Goal: Task Accomplishment & Management: Manage account settings

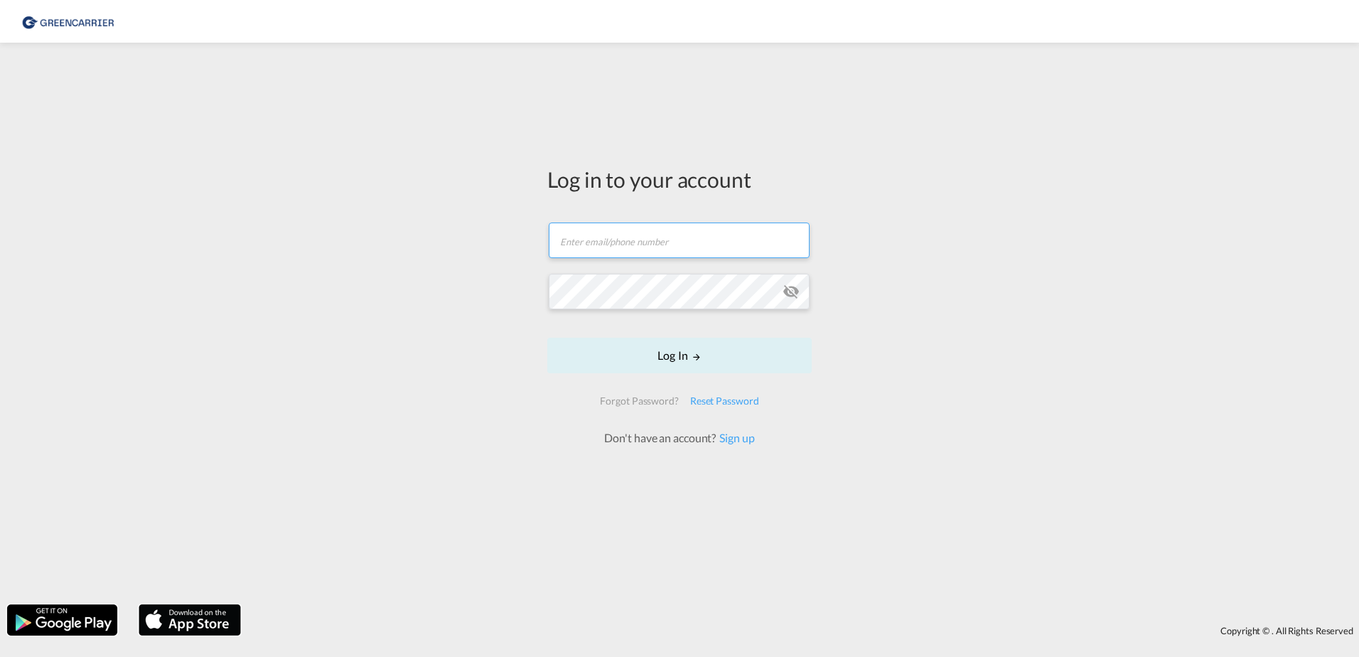
type input "[DOMAIN_NAME][EMAIL_ADDRESS][DOMAIN_NAME]"
click at [679, 355] on form "[DOMAIN_NAME][EMAIL_ADDRESS][DOMAIN_NAME] Email field is required Password fiel…" at bounding box center [679, 326] width 264 height 237
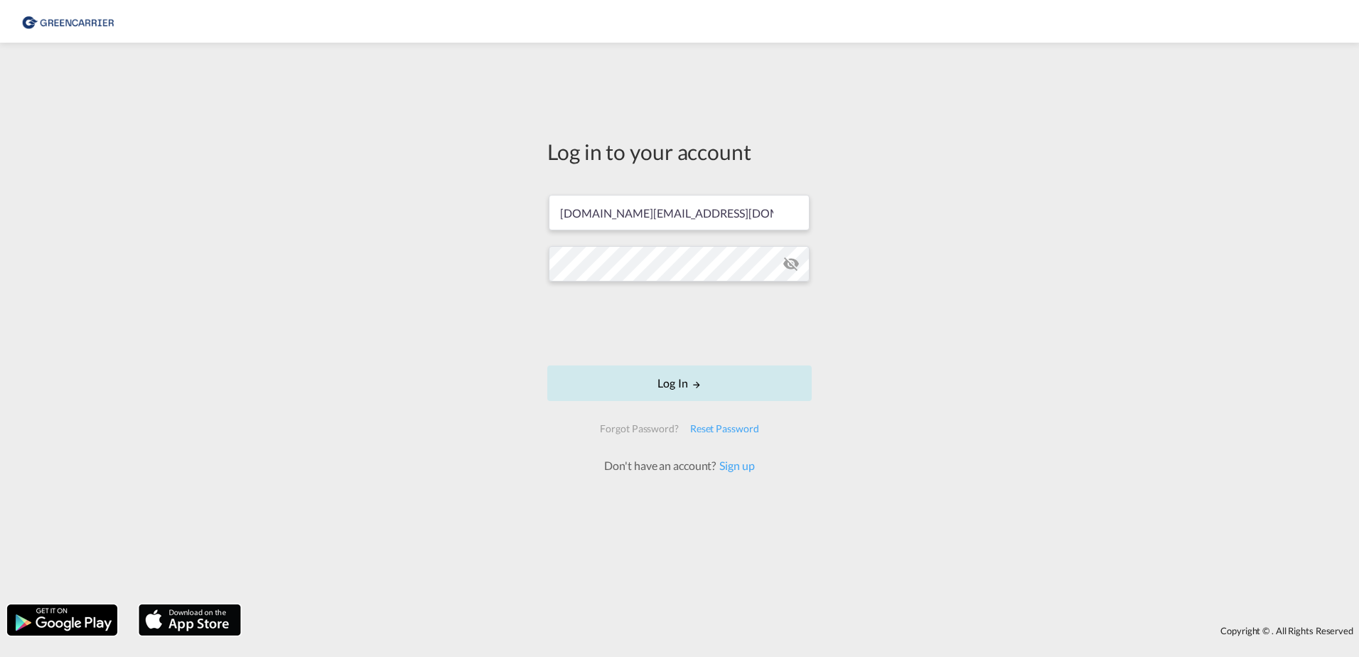
click at [645, 374] on button "Log In" at bounding box center [679, 383] width 264 height 36
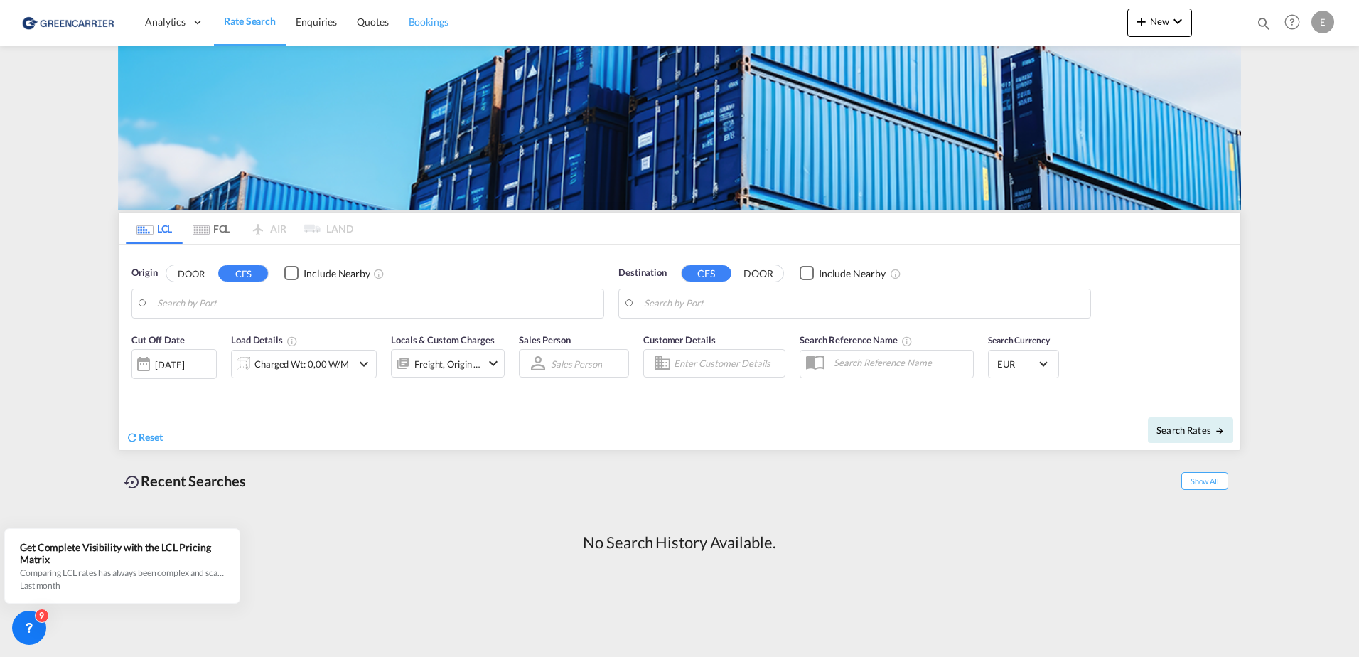
click at [422, 29] on link "Bookings" at bounding box center [429, 22] width 60 height 46
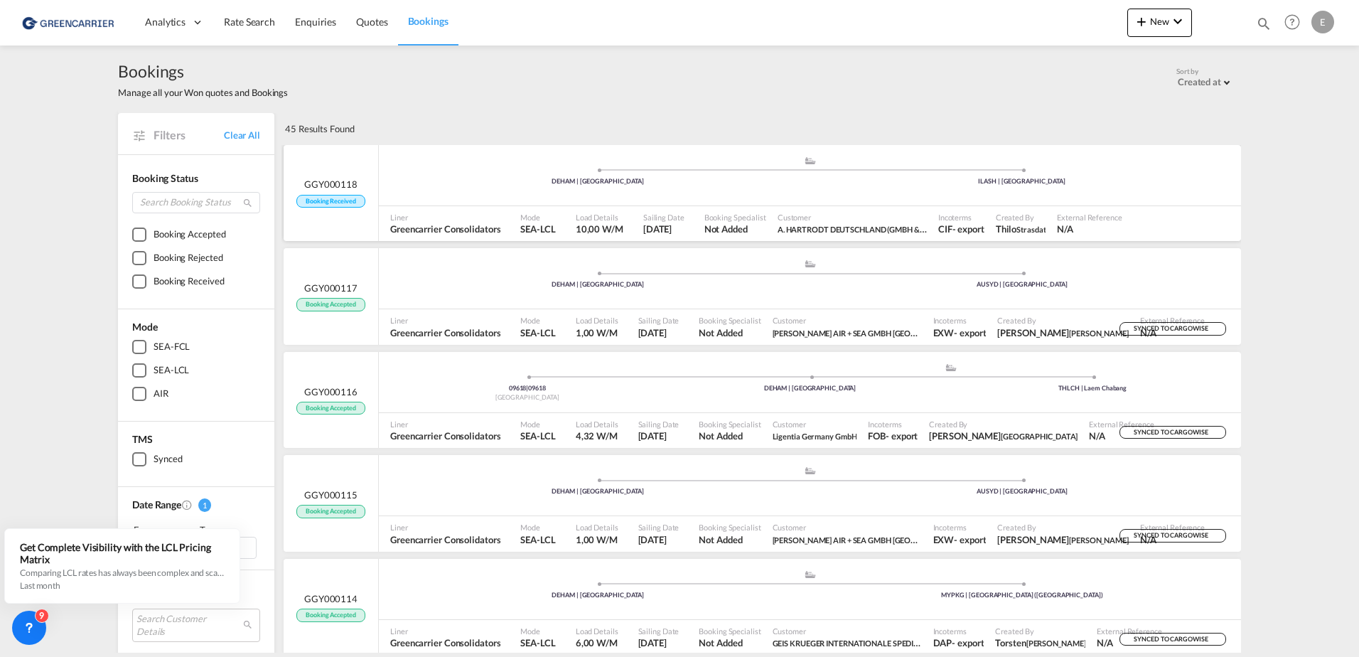
click at [498, 166] on div ".a{fill:#aaa8ad;} .a{fill:#aaa8ad;} DEHAM | [GEOGRAPHIC_DATA] [GEOGRAPHIC_DATA]…" at bounding box center [810, 177] width 862 height 43
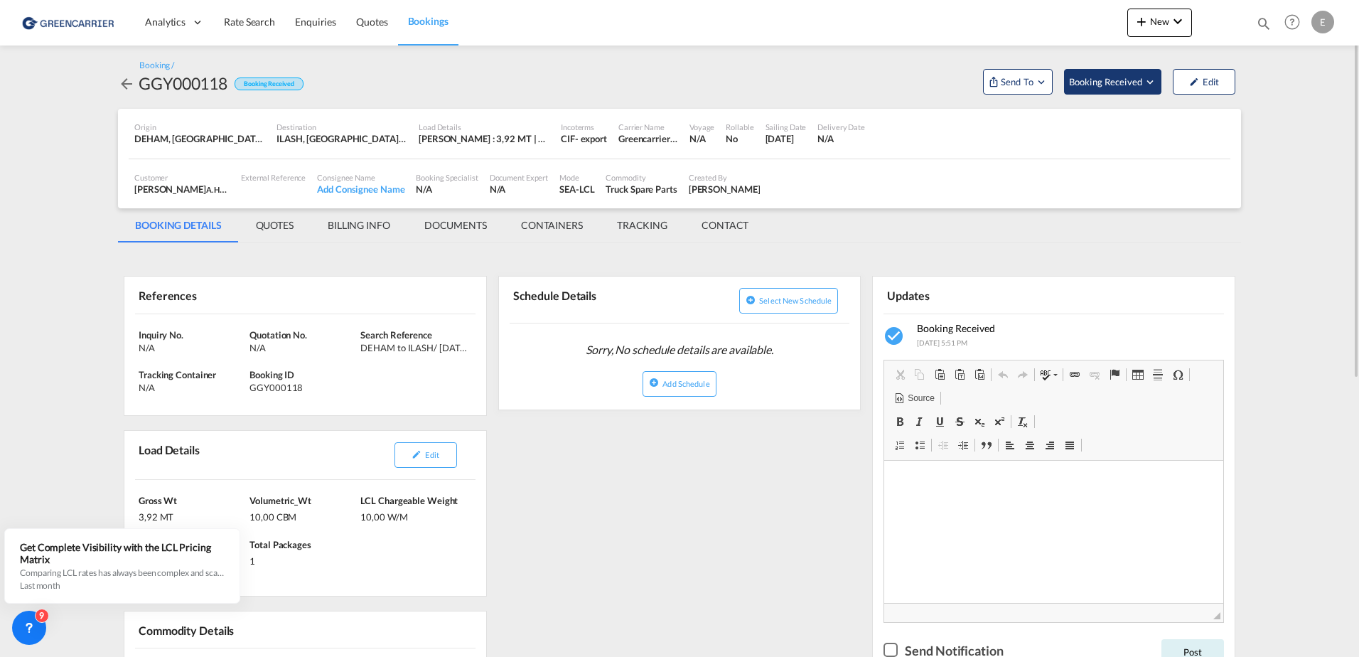
click at [1132, 81] on span "Booking Received" at bounding box center [1106, 82] width 75 height 14
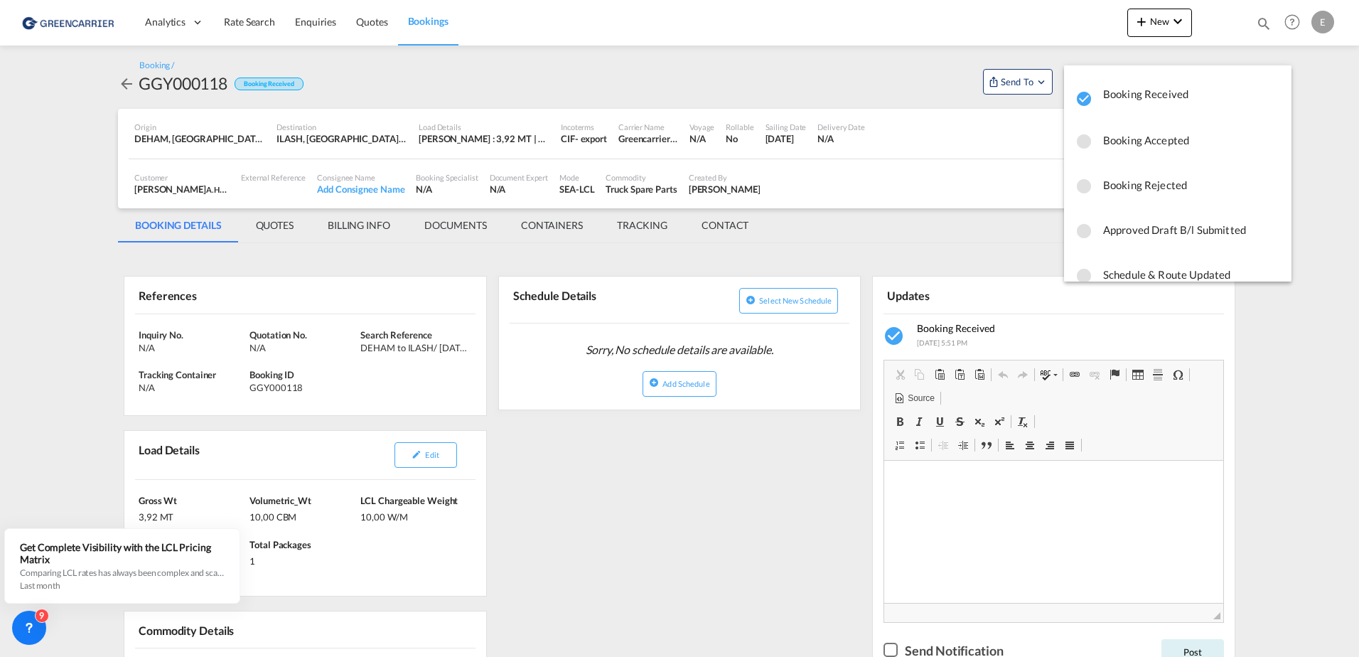
click at [1148, 138] on span "Booking Accepted" at bounding box center [1191, 140] width 177 height 26
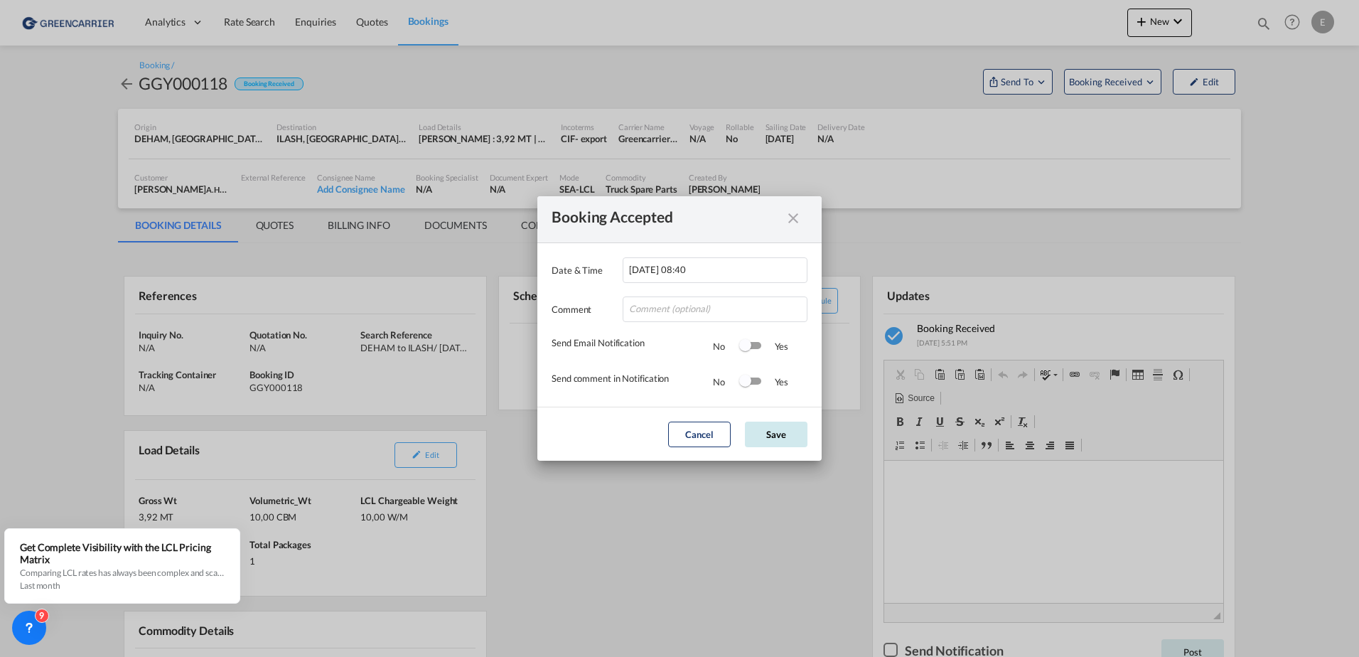
click at [785, 424] on button "Save" at bounding box center [776, 435] width 63 height 26
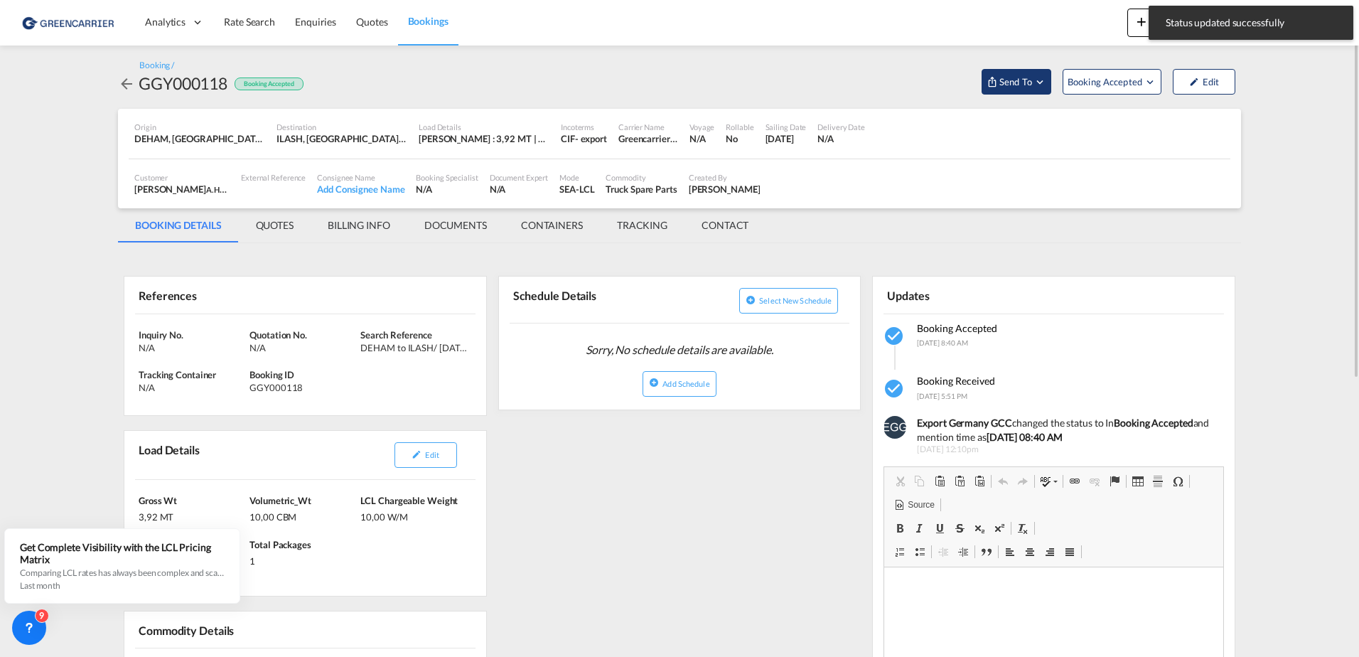
click at [1032, 80] on span "Send To" at bounding box center [1016, 82] width 36 height 14
click at [1141, 127] on span "Send Booking" at bounding box center [1157, 130] width 56 height 23
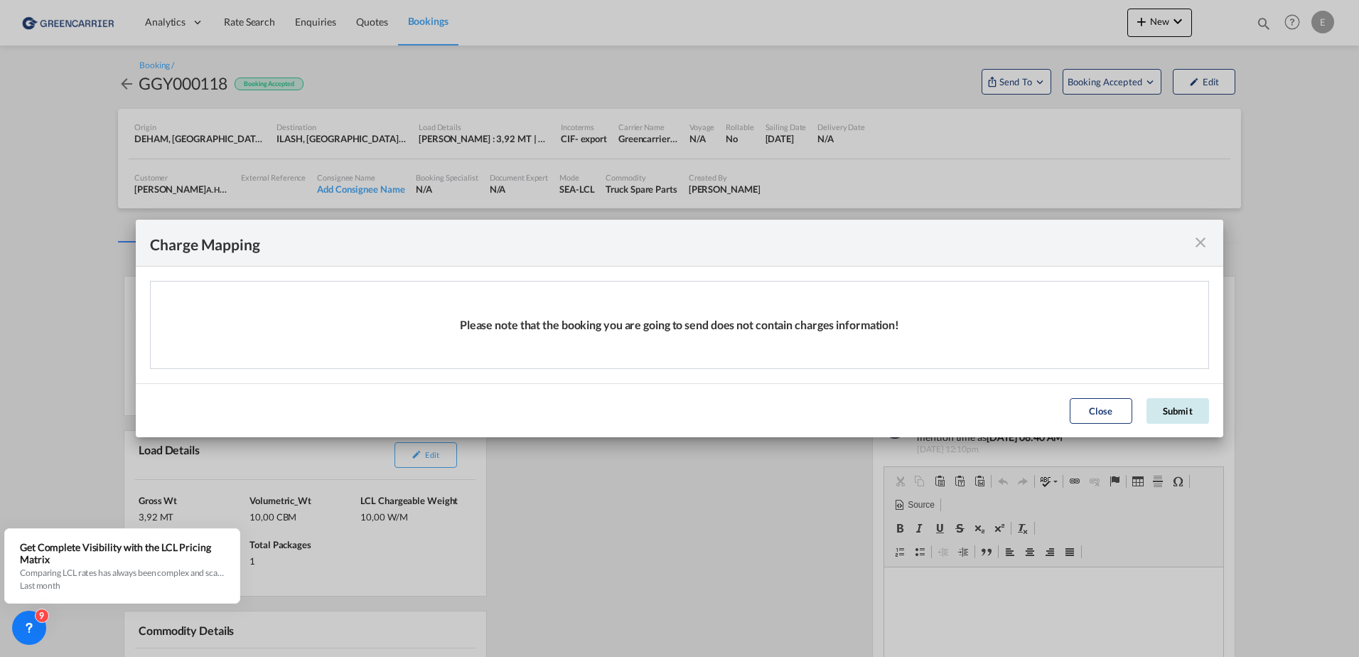
click at [1181, 414] on button "Submit" at bounding box center [1178, 411] width 63 height 26
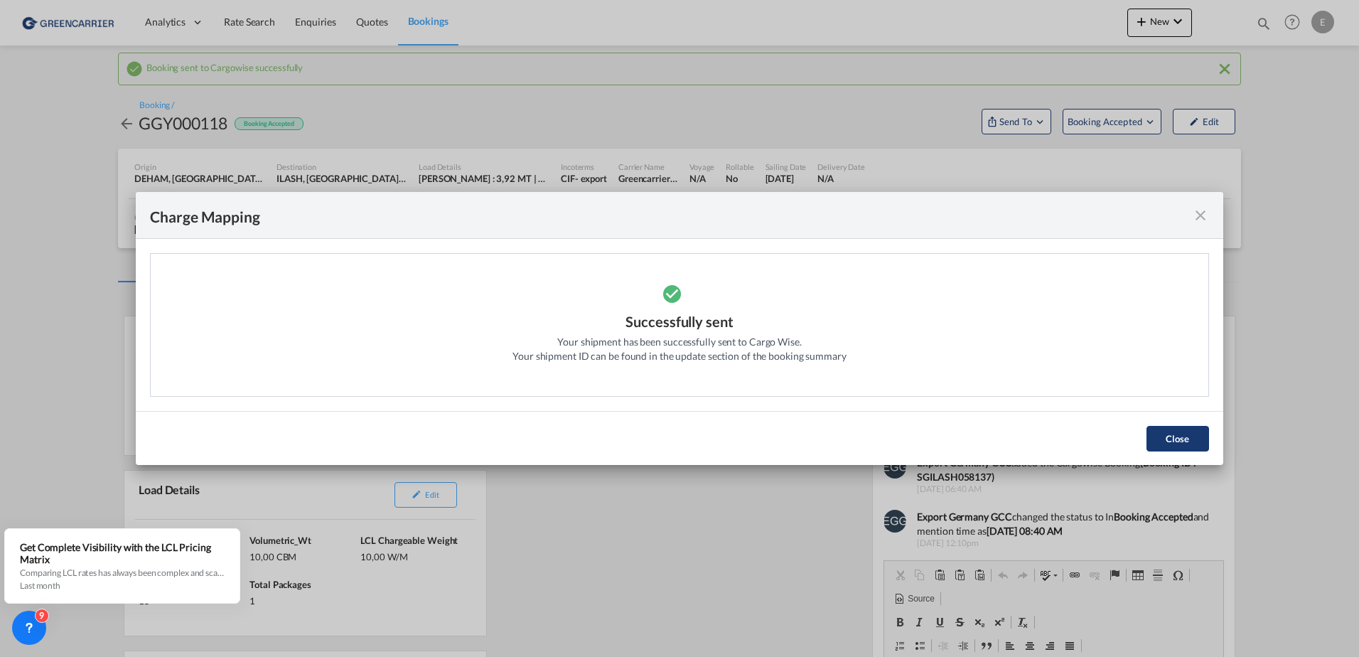
click at [1183, 434] on button "Close" at bounding box center [1178, 439] width 63 height 26
